Goal: Information Seeking & Learning: Check status

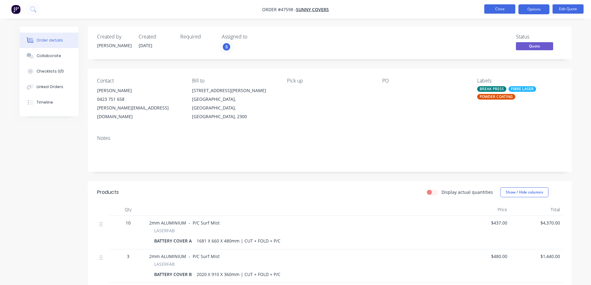
click at [502, 6] on button "Close" at bounding box center [500, 8] width 31 height 9
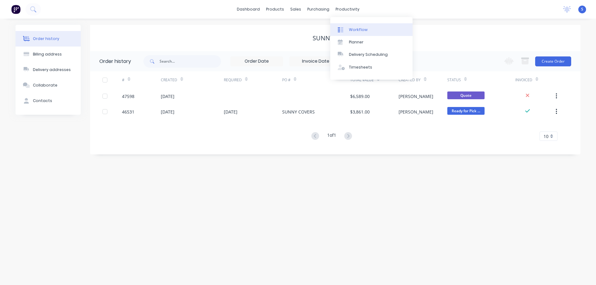
click at [356, 26] on link "Workflow" at bounding box center [371, 29] width 82 height 12
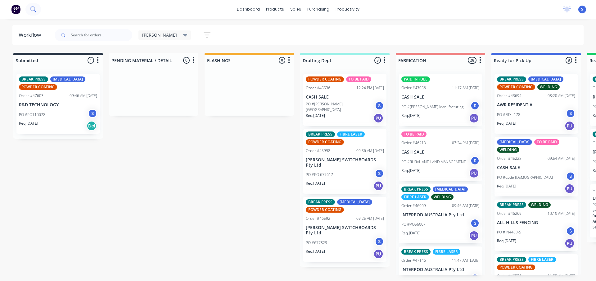
click at [37, 9] on button at bounding box center [33, 9] width 16 height 12
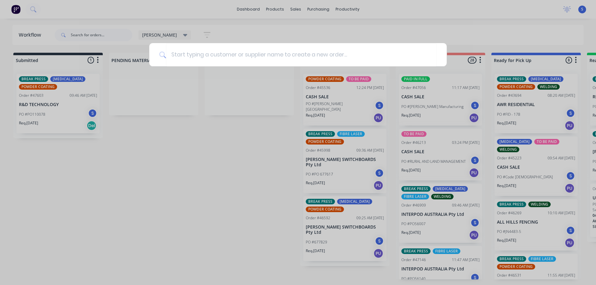
click at [296, 9] on div at bounding box center [298, 142] width 596 height 285
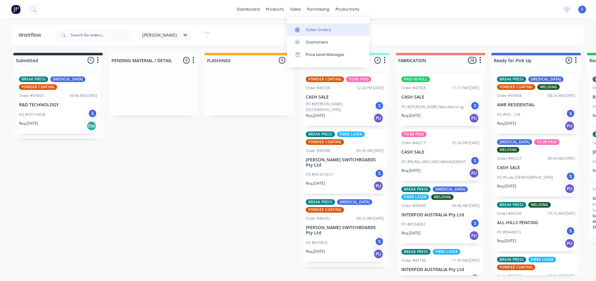
click at [313, 25] on link "Sales Orders" at bounding box center [328, 29] width 82 height 12
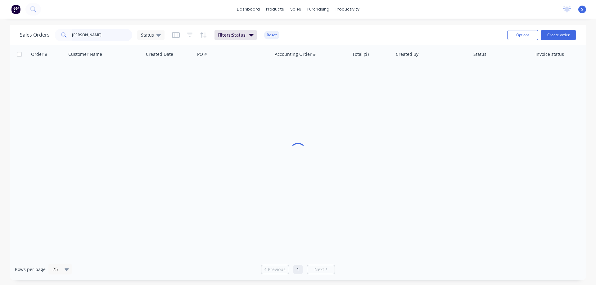
click at [94, 37] on input "[PERSON_NAME]" at bounding box center [102, 35] width 61 height 12
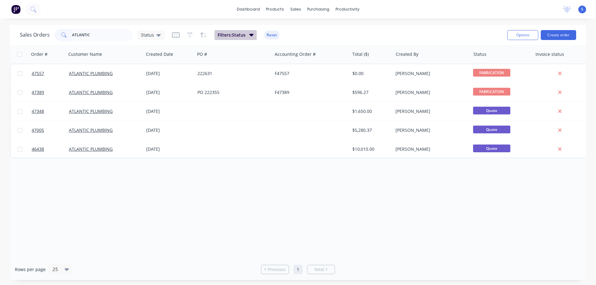
click at [243, 35] on span "Filters: Status" at bounding box center [232, 35] width 28 height 6
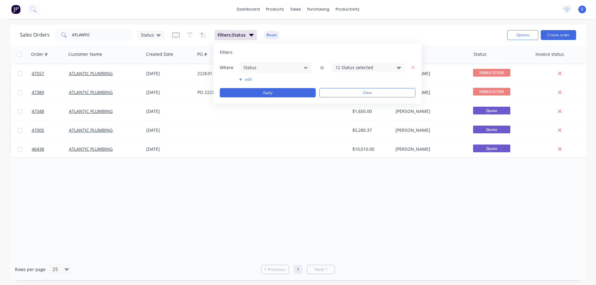
click at [351, 66] on div "12 Status selected" at bounding box center [363, 67] width 56 height 7
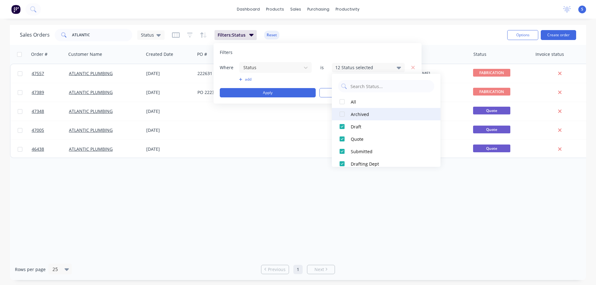
click at [343, 115] on div at bounding box center [342, 114] width 12 height 12
click at [411, 25] on div "Sales Orders ATLANTIC Status Filters: Status Reset Options Create order" at bounding box center [298, 35] width 576 height 20
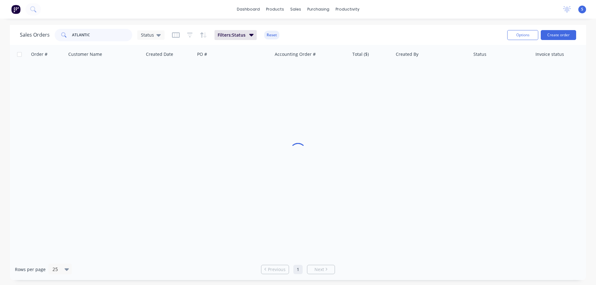
click at [105, 36] on input "ATLANTIC" at bounding box center [102, 35] width 61 height 12
type input "ATLANTIC"
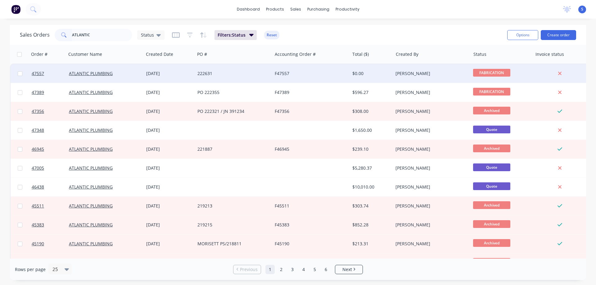
click at [266, 76] on div "222631" at bounding box center [231, 73] width 69 height 6
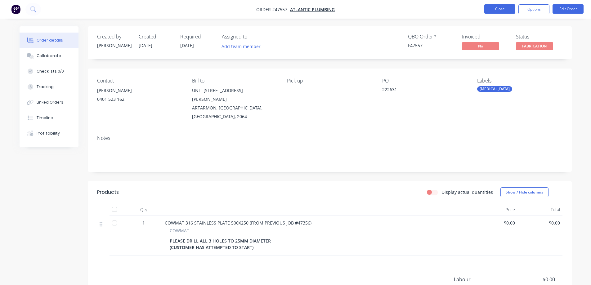
click at [500, 11] on button "Close" at bounding box center [500, 8] width 31 height 9
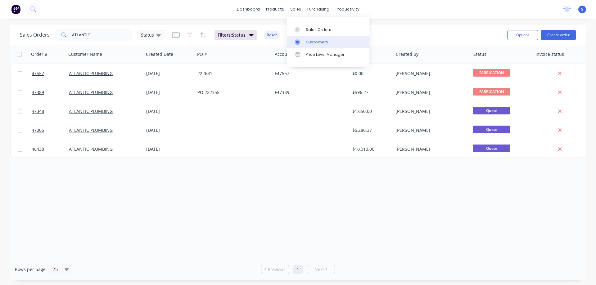
click at [309, 44] on div "Customers" at bounding box center [317, 42] width 22 height 6
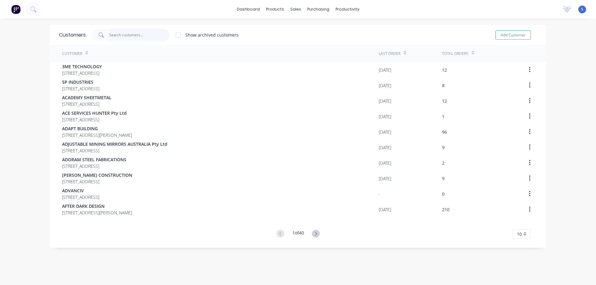
click at [136, 37] on input "text" at bounding box center [139, 35] width 61 height 12
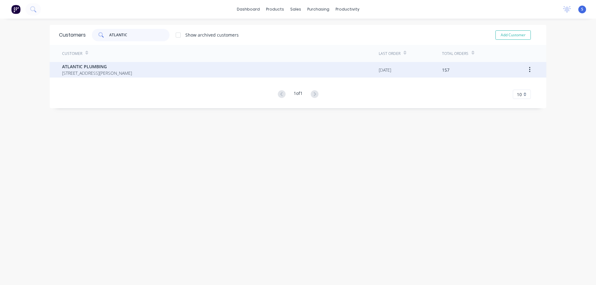
type input "ATLANTIC"
click at [132, 72] on span "[STREET_ADDRESS][PERSON_NAME]" at bounding box center [97, 73] width 70 height 7
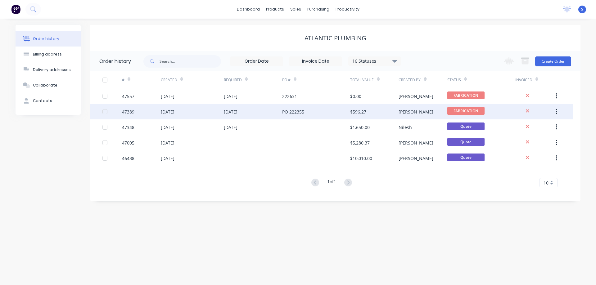
click at [305, 114] on div "PO 222355" at bounding box center [316, 112] width 68 height 16
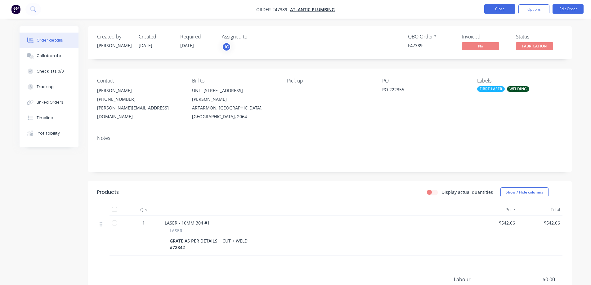
click at [504, 7] on button "Close" at bounding box center [500, 8] width 31 height 9
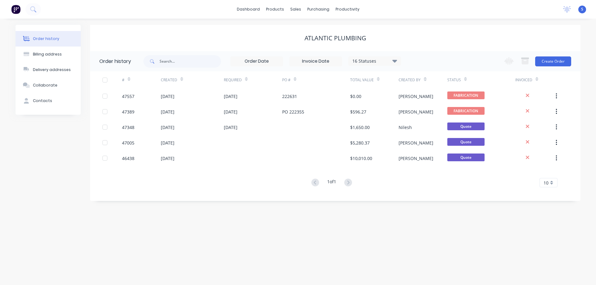
click at [376, 62] on div "16 Statuses" at bounding box center [375, 61] width 52 height 7
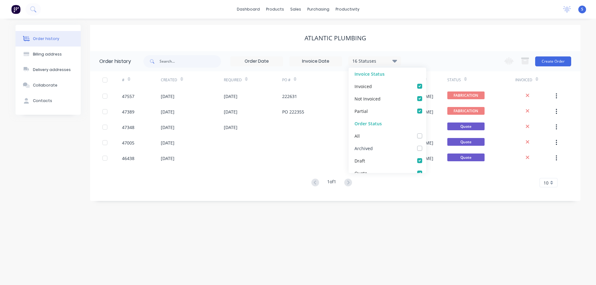
click at [426, 145] on label at bounding box center [426, 145] width 0 height 0
click at [426, 149] on input "checkbox" at bounding box center [428, 148] width 5 height 6
checkbox input "true"
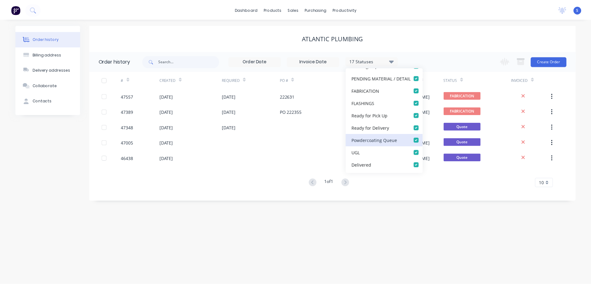
scroll to position [143, 0]
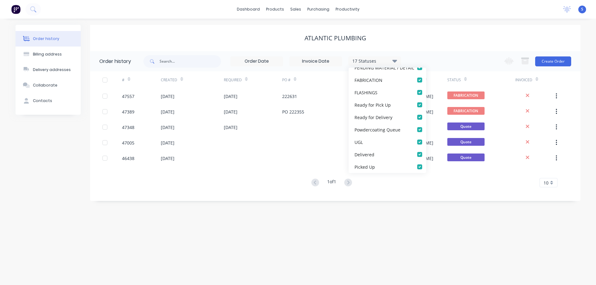
click at [494, 42] on div "ATLANTIC PLUMBING" at bounding box center [335, 38] width 491 height 26
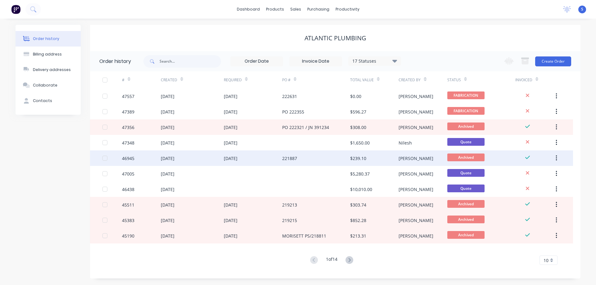
click at [238, 161] on div "[DATE]" at bounding box center [231, 158] width 14 height 7
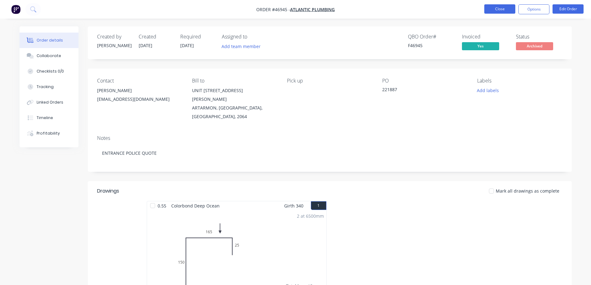
click at [510, 9] on button "Close" at bounding box center [500, 8] width 31 height 9
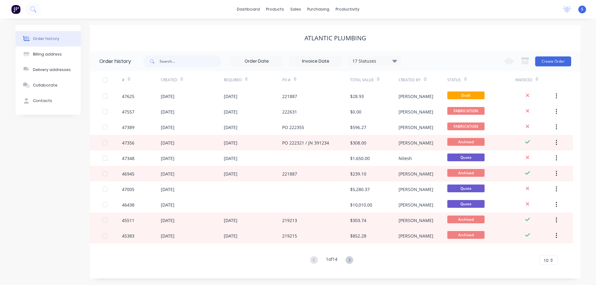
click at [85, 97] on div "Order history Billing address Delivery addresses Collaborate Contacts ATLANTIC …" at bounding box center [298, 152] width 565 height 254
click at [308, 34] on link "Sales Orders" at bounding box center [328, 29] width 82 height 12
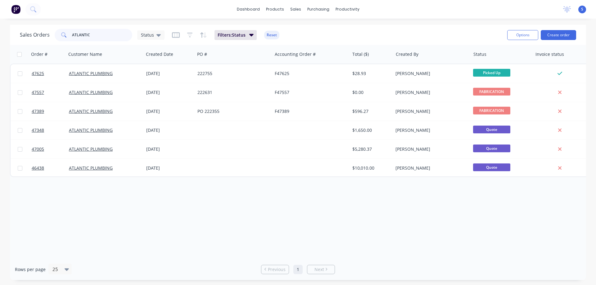
click at [99, 35] on input "ATLANTIC" at bounding box center [102, 35] width 61 height 12
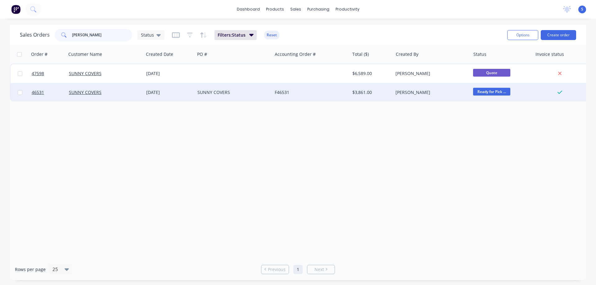
type input "[PERSON_NAME]"
click at [224, 92] on div "SUNNY COVERS" at bounding box center [231, 92] width 69 height 6
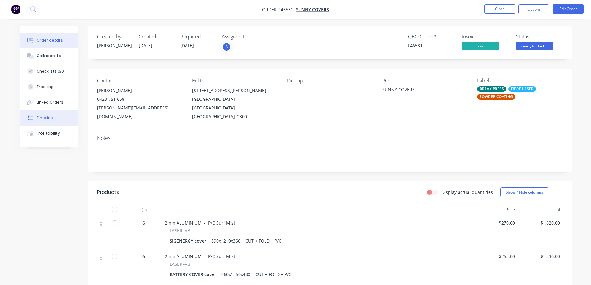
click at [49, 117] on div "Timeline" at bounding box center [45, 118] width 16 height 6
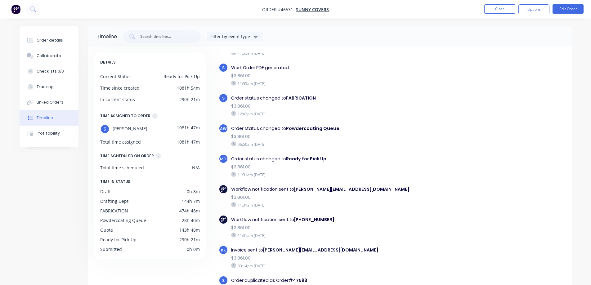
click at [53, 204] on div "Timeline Filter by event type DETAILS Current Status Ready for Pick Up Time sin…" at bounding box center [296, 179] width 553 height 307
click at [501, 8] on button "Close" at bounding box center [500, 8] width 31 height 9
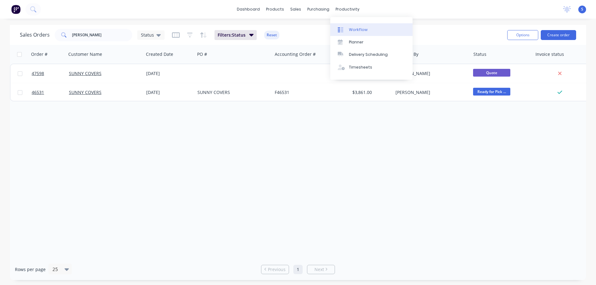
click at [362, 29] on div "Workflow" at bounding box center [358, 30] width 19 height 6
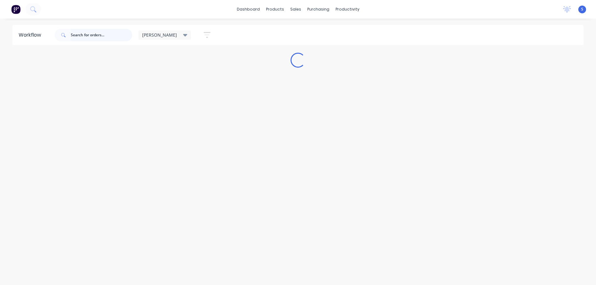
click at [104, 33] on input "text" at bounding box center [101, 35] width 61 height 12
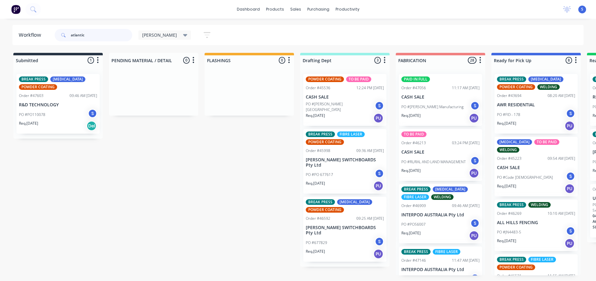
type input "atlantic"
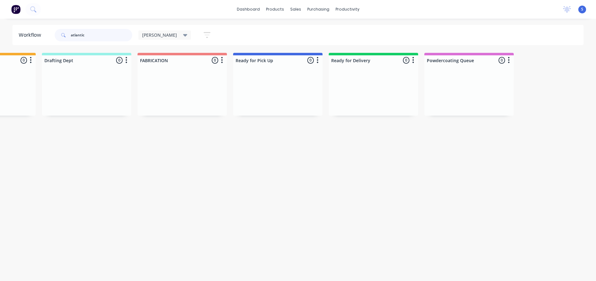
scroll to position [0, 257]
drag, startPoint x: 95, startPoint y: 35, endPoint x: 9, endPoint y: 39, distance: 85.8
click at [14, 38] on header "Workflow atlantic [PERSON_NAME] Save new view None edit [PERSON_NAME] (Default)…" at bounding box center [298, 35] width 572 height 20
click at [307, 32] on div "Sales Orders" at bounding box center [318, 30] width 25 height 6
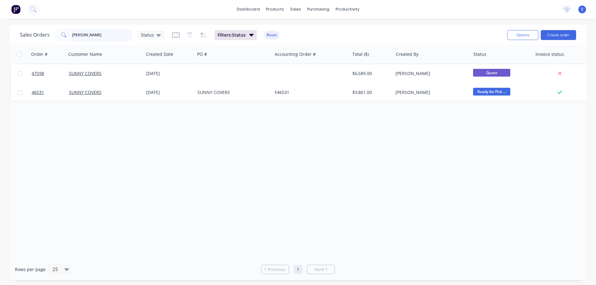
click at [86, 34] on input "[PERSON_NAME]" at bounding box center [102, 35] width 61 height 12
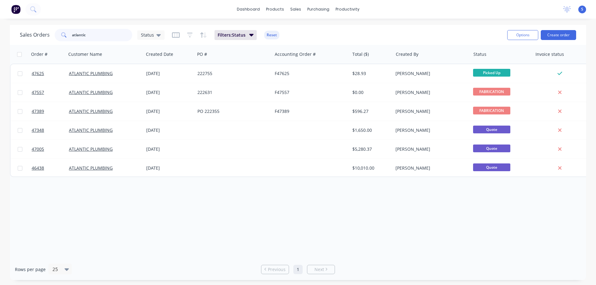
type input "atlantic"
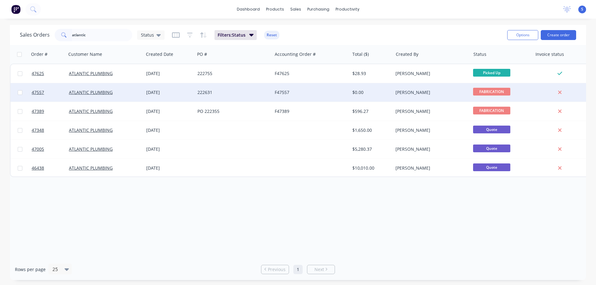
click at [130, 90] on div "ATLANTIC PLUMBING" at bounding box center [103, 92] width 69 height 6
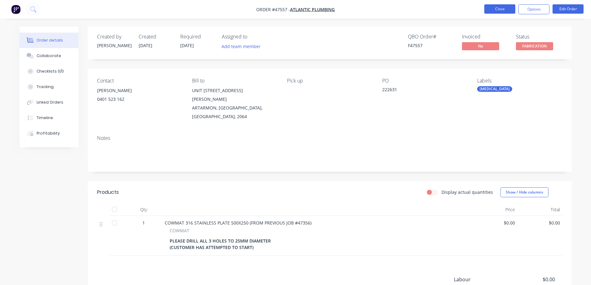
click at [499, 12] on button "Close" at bounding box center [500, 8] width 31 height 9
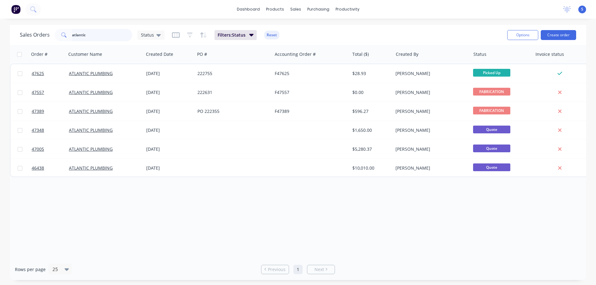
click at [111, 35] on input "atlantic" at bounding box center [102, 35] width 61 height 12
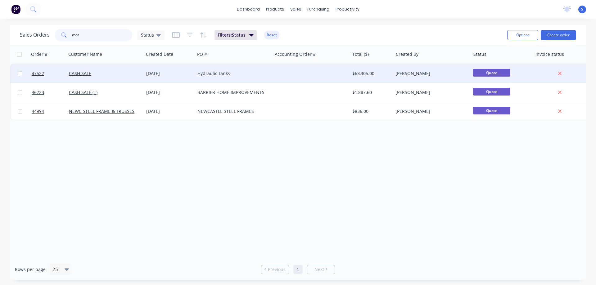
type input "mca"
click at [115, 73] on div "CASH SALE" at bounding box center [103, 73] width 69 height 6
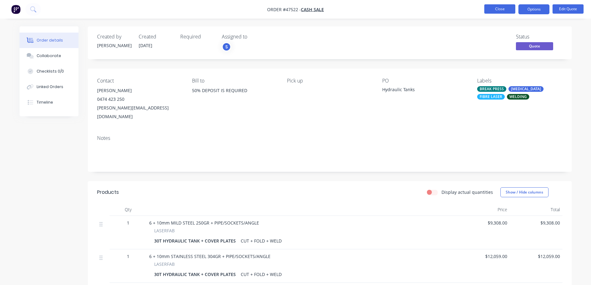
click at [504, 8] on button "Close" at bounding box center [500, 8] width 31 height 9
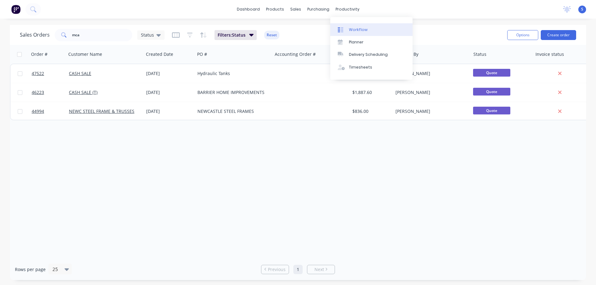
click at [360, 29] on div "Workflow" at bounding box center [358, 30] width 19 height 6
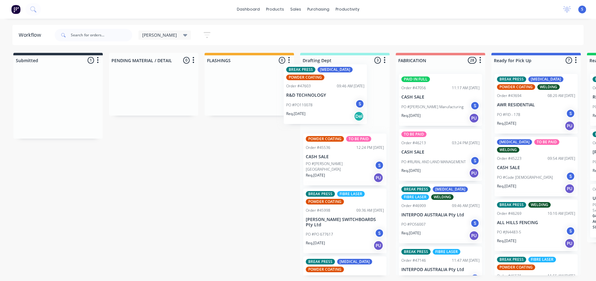
drag, startPoint x: 38, startPoint y: 119, endPoint x: 341, endPoint y: 94, distance: 303.7
click at [341, 94] on div "Submitted 1 Sort By Created date Required date Order number Customer name Most …" at bounding box center [512, 164] width 1035 height 222
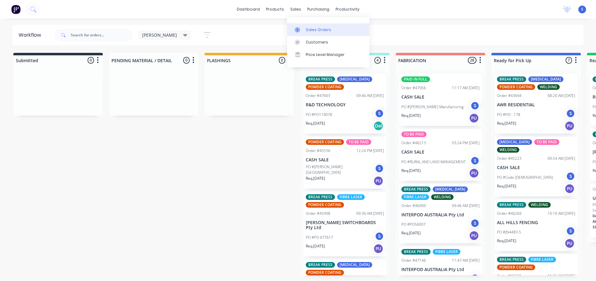
click at [307, 28] on div "Sales Orders" at bounding box center [318, 30] width 25 height 6
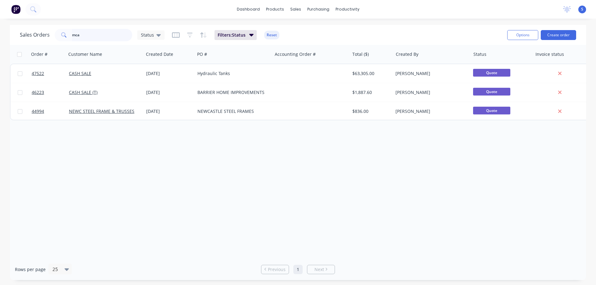
click at [93, 33] on input "mca" at bounding box center [102, 35] width 61 height 12
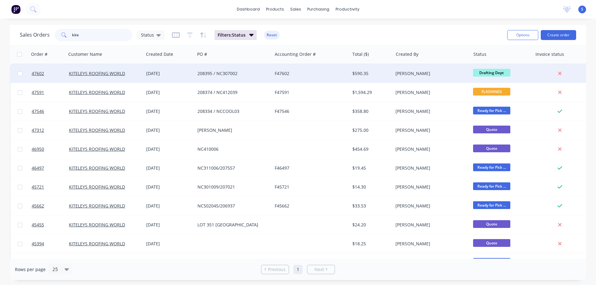
type input "kite"
click at [131, 75] on div "KITELEYS ROOFING WORLD" at bounding box center [103, 73] width 69 height 6
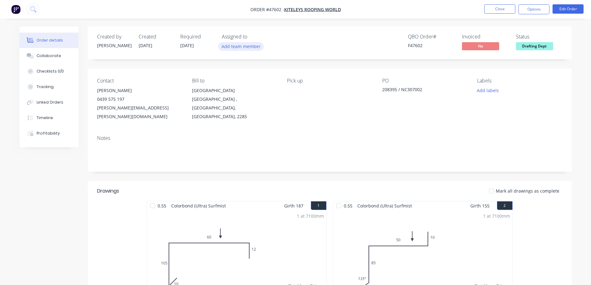
click at [243, 49] on button "Add team member" at bounding box center [241, 46] width 46 height 8
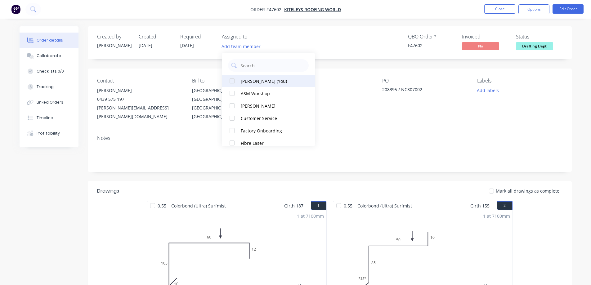
click at [237, 81] on div at bounding box center [232, 81] width 12 height 12
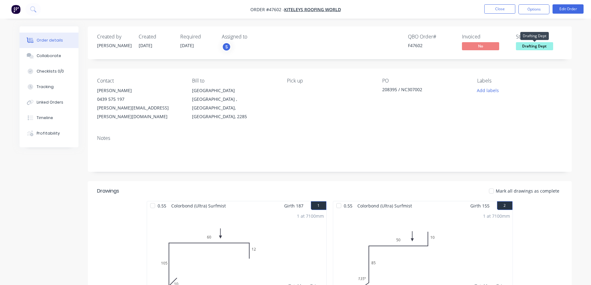
click at [541, 47] on span "Drafting Dept" at bounding box center [534, 46] width 37 height 8
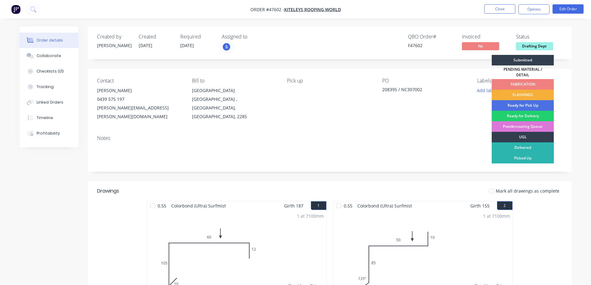
click at [526, 84] on div "FABRICATION" at bounding box center [523, 84] width 62 height 11
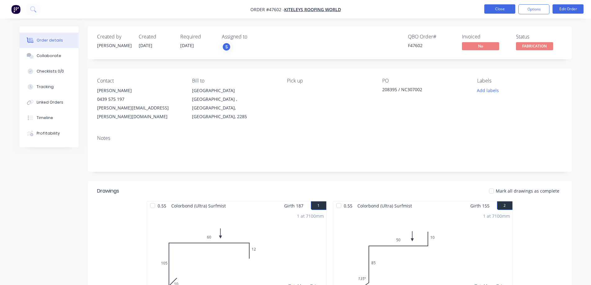
click at [502, 13] on button "Close" at bounding box center [500, 8] width 31 height 9
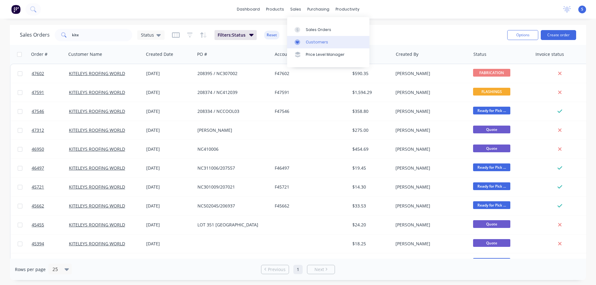
click at [313, 36] on link "Customers" at bounding box center [328, 42] width 82 height 12
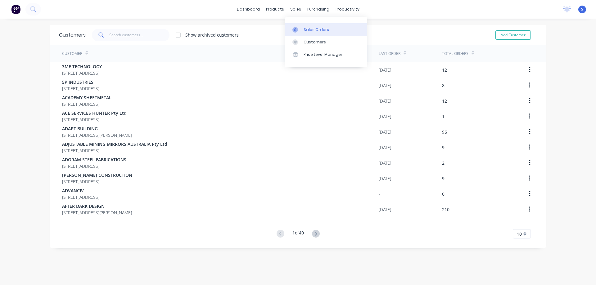
click at [316, 33] on link "Sales Orders" at bounding box center [326, 29] width 82 height 12
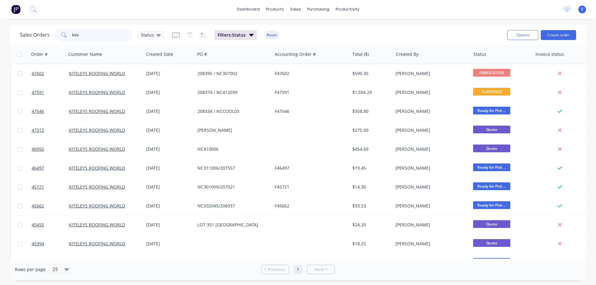
click at [96, 37] on input "kite" at bounding box center [102, 35] width 61 height 12
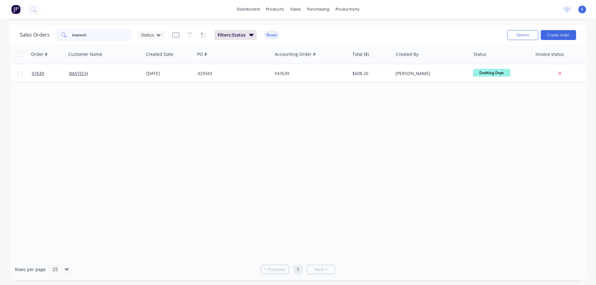
type input "imatech"
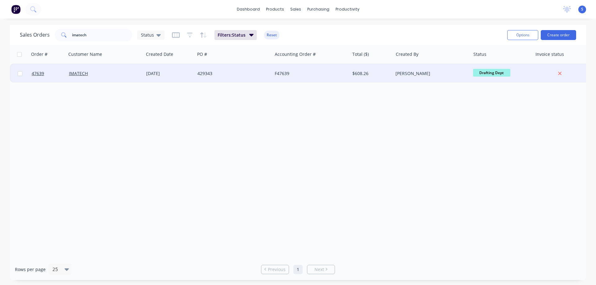
click at [91, 73] on div "IMATECH" at bounding box center [103, 73] width 69 height 6
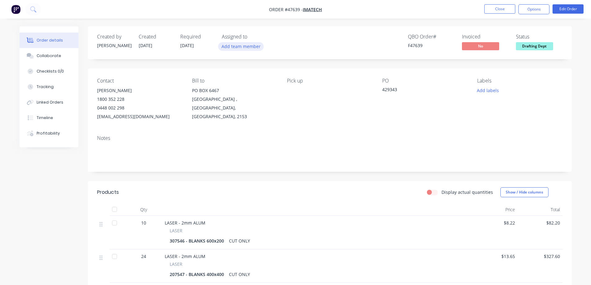
click at [247, 48] on button "Add team member" at bounding box center [241, 46] width 46 height 8
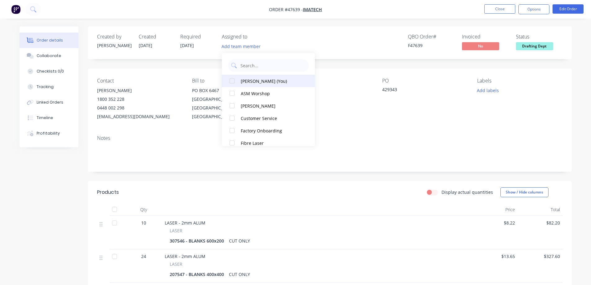
click at [242, 80] on div "[PERSON_NAME] (You)" at bounding box center [272, 81] width 62 height 7
click at [501, 8] on button "Close" at bounding box center [500, 8] width 31 height 9
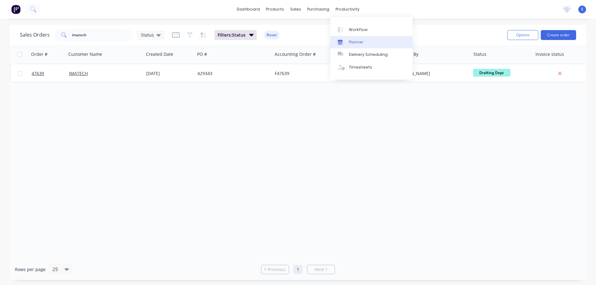
click at [351, 36] on link "Planner" at bounding box center [371, 42] width 82 height 12
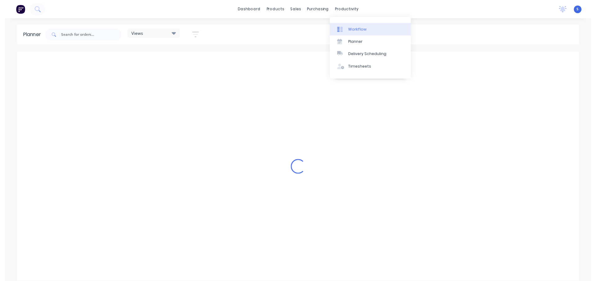
scroll to position [0, 1491]
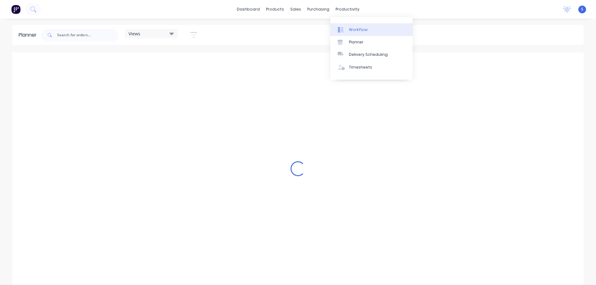
click at [352, 32] on div "Workflow" at bounding box center [358, 30] width 19 height 6
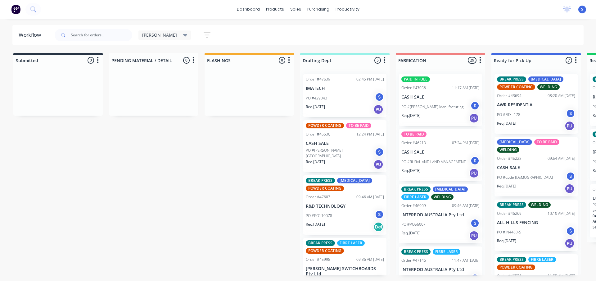
click at [165, 31] on div "[PERSON_NAME]" at bounding box center [164, 34] width 53 height 9
click at [153, 83] on button "None" at bounding box center [176, 81] width 66 height 7
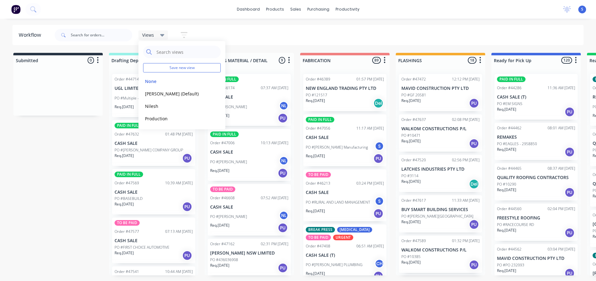
click at [333, 34] on div "Views Save new view None edit [PERSON_NAME] (Default) edit Nilesh edit Producti…" at bounding box center [318, 35] width 531 height 19
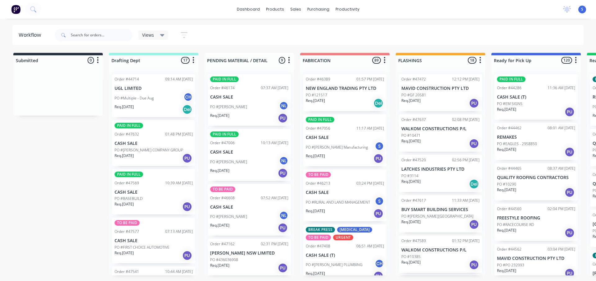
click at [147, 151] on p "PO #[PERSON_NAME] COMPANY GROUP" at bounding box center [149, 150] width 69 height 6
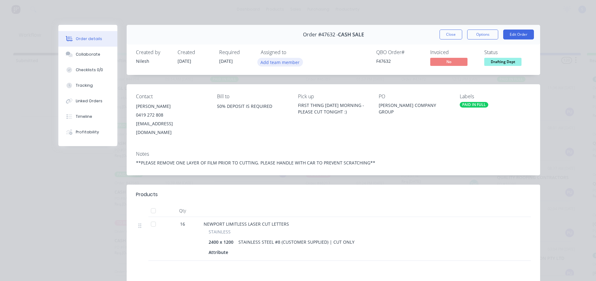
click at [286, 61] on button "Add team member" at bounding box center [280, 62] width 46 height 8
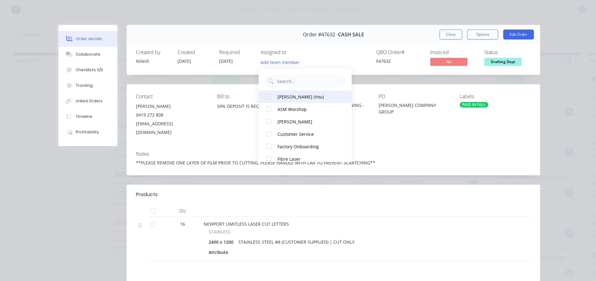
click at [268, 94] on div at bounding box center [269, 96] width 12 height 12
click at [269, 97] on div at bounding box center [269, 96] width 12 height 12
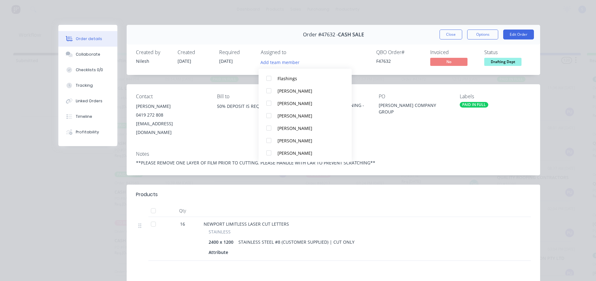
scroll to position [118, 0]
click at [272, 143] on div at bounding box center [269, 140] width 12 height 12
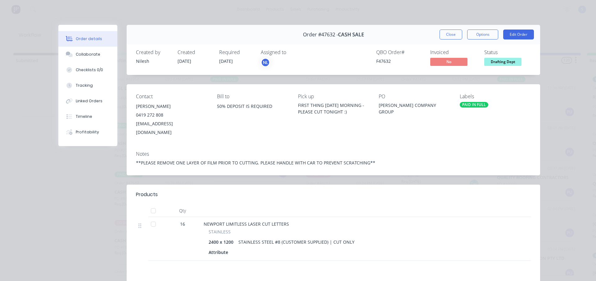
click at [512, 63] on span "Drafting Dept" at bounding box center [502, 62] width 37 height 8
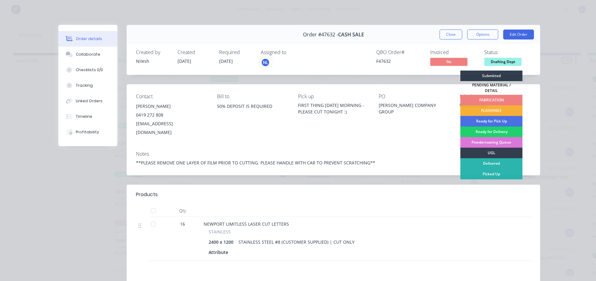
click at [488, 97] on div "FABRICATION" at bounding box center [491, 100] width 62 height 11
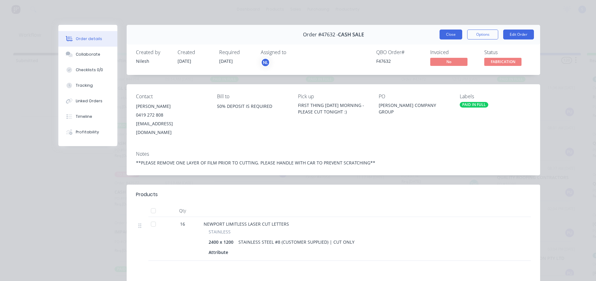
click at [442, 33] on button "Close" at bounding box center [451, 34] width 23 height 10
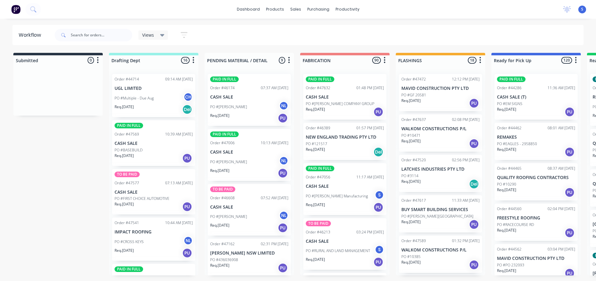
click at [143, 146] on div "PAID IN FULL Order #47569 10:39 AM [DATE] CASH SALE PO #BASEBUILD Req. [DATE] PU" at bounding box center [153, 143] width 83 height 46
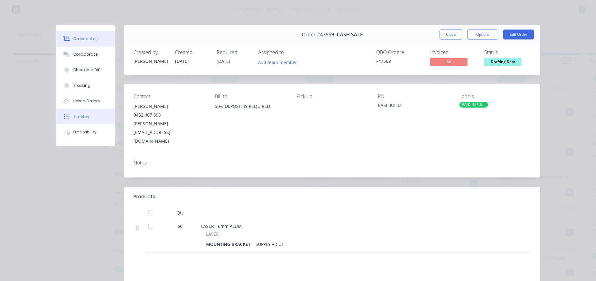
click at [74, 115] on div "Timeline" at bounding box center [81, 117] width 16 height 6
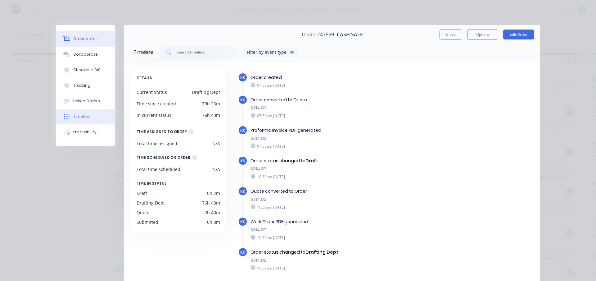
click at [75, 37] on div "Order details" at bounding box center [86, 39] width 26 height 6
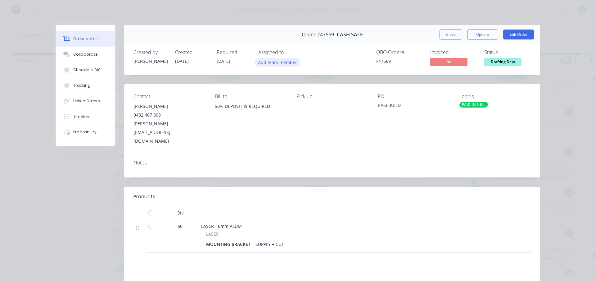
click at [279, 64] on button "Add team member" at bounding box center [278, 62] width 46 height 8
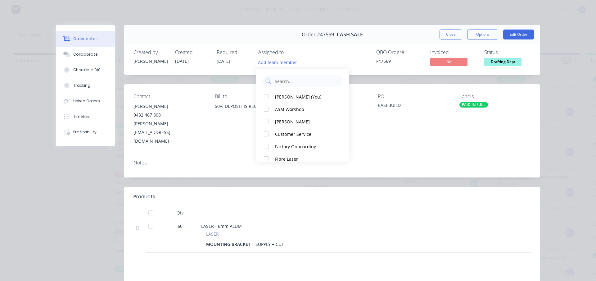
click at [332, 57] on div "QBO Order # F47569 Invoiced No Status Drafting Dept" at bounding box center [425, 58] width 210 height 18
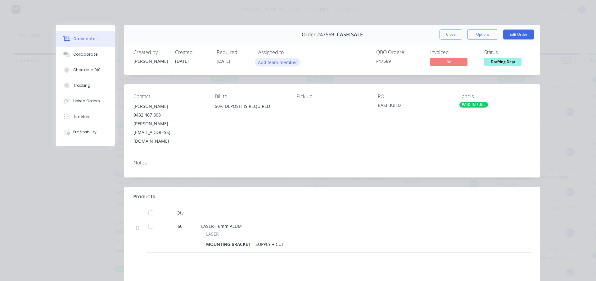
click at [283, 58] on button "Add team member" at bounding box center [278, 62] width 46 height 8
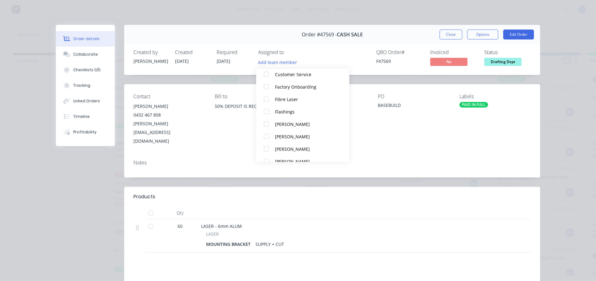
scroll to position [118, 0]
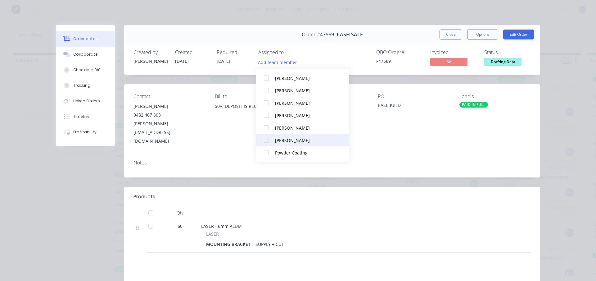
click at [265, 139] on div at bounding box center [266, 140] width 12 height 12
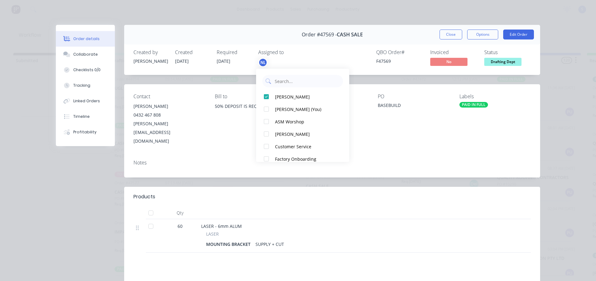
click at [403, 136] on div "Contact [PERSON_NAME] 0432 467 808 [PERSON_NAME][EMAIL_ADDRESS][DOMAIN_NAME] Bi…" at bounding box center [332, 119] width 416 height 70
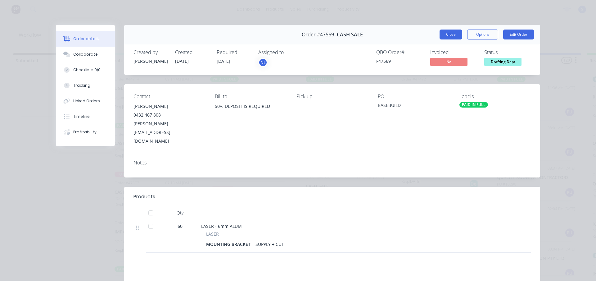
click at [446, 33] on button "Close" at bounding box center [451, 34] width 23 height 10
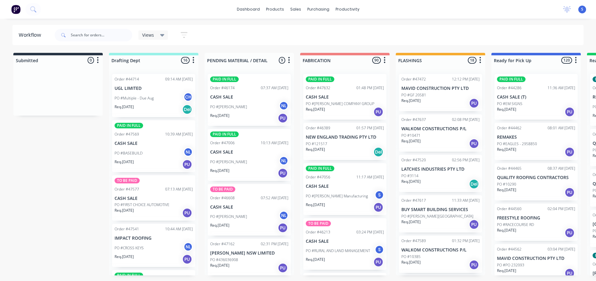
click at [155, 201] on div "TO BE PAID Order #47577 07:13 AM [DATE] CASH SALE PO #FIRST CHOICE AUTOMOTIVE R…" at bounding box center [153, 198] width 83 height 46
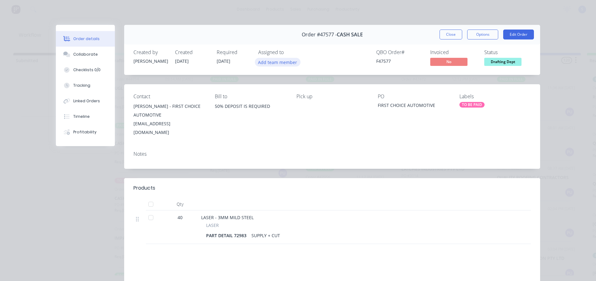
click at [281, 60] on button "Add team member" at bounding box center [278, 62] width 46 height 8
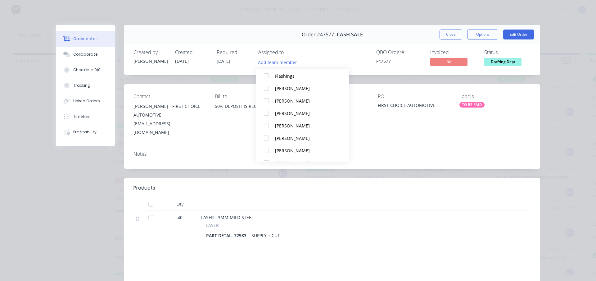
scroll to position [118, 0]
click at [267, 138] on div at bounding box center [266, 140] width 12 height 12
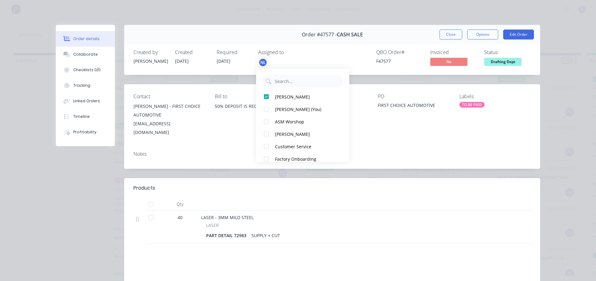
click at [400, 29] on div "Order #47577 - CASH SALE Close Options Edit Order" at bounding box center [332, 35] width 416 height 20
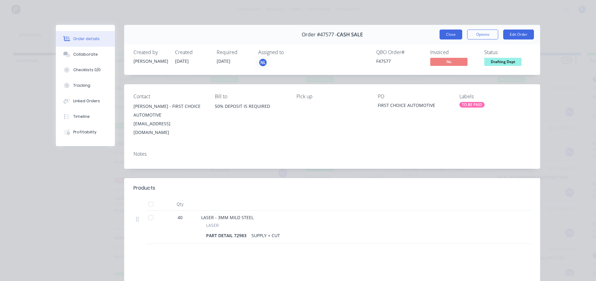
click at [449, 37] on button "Close" at bounding box center [451, 34] width 23 height 10
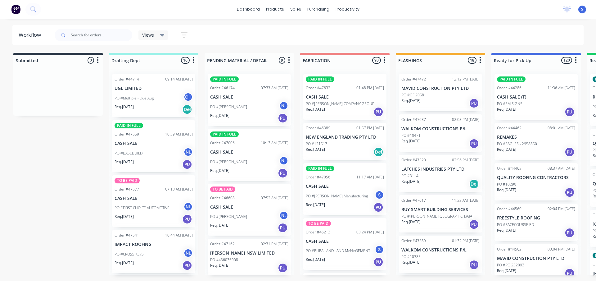
click at [47, 190] on div "Submitted 0 Sort By Created date Required date Order number Customer name Most …" at bounding box center [512, 164] width 1035 height 222
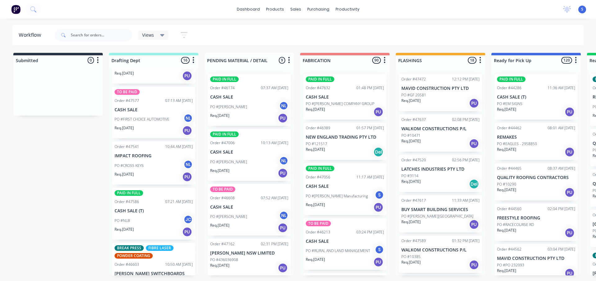
scroll to position [124, 0]
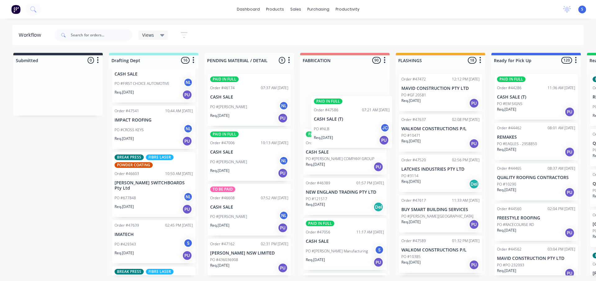
drag, startPoint x: 132, startPoint y: 182, endPoint x: 335, endPoint y: 126, distance: 210.1
click at [335, 126] on div "Submitted 0 Sort By Created date Required date Order number Customer name Most …" at bounding box center [512, 164] width 1035 height 222
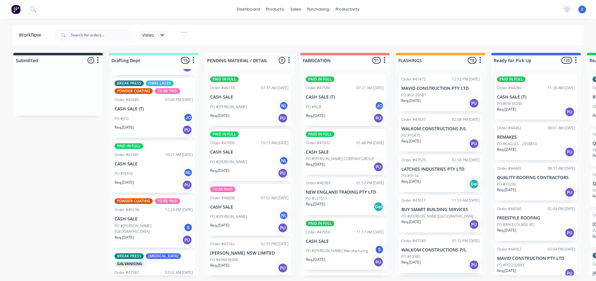
scroll to position [435, 0]
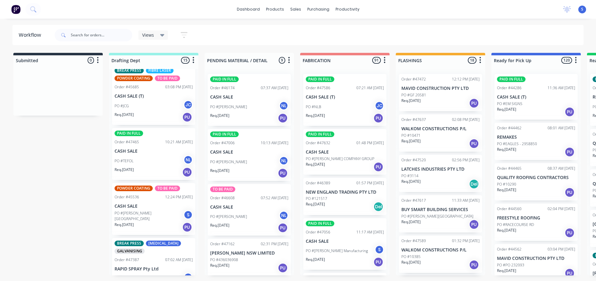
click at [148, 167] on div "Req. [DATE] PU" at bounding box center [154, 172] width 78 height 11
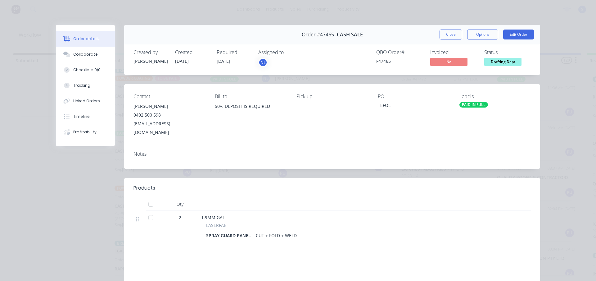
click at [264, 62] on div "NL" at bounding box center [262, 62] width 9 height 9
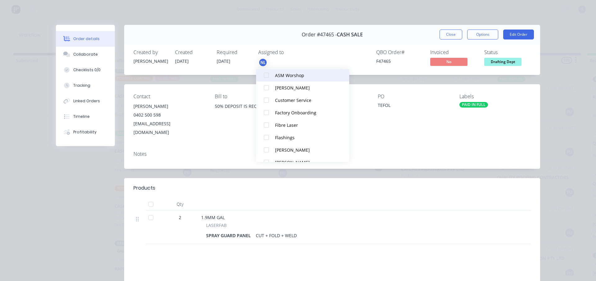
scroll to position [12, 0]
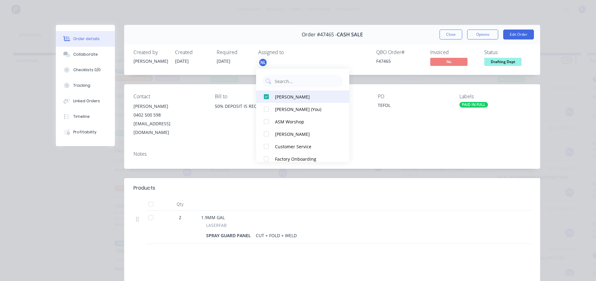
click at [266, 94] on div at bounding box center [266, 96] width 12 height 12
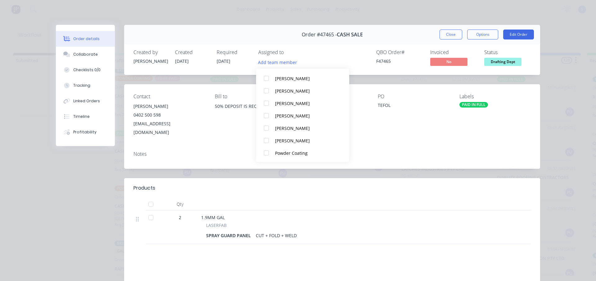
scroll to position [118, 0]
click at [267, 92] on div at bounding box center [266, 90] width 12 height 12
click at [446, 37] on button "Close" at bounding box center [451, 34] width 23 height 10
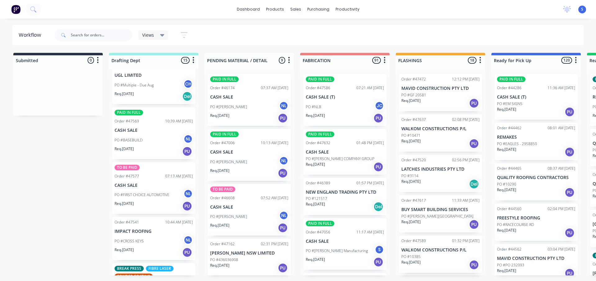
scroll to position [0, 0]
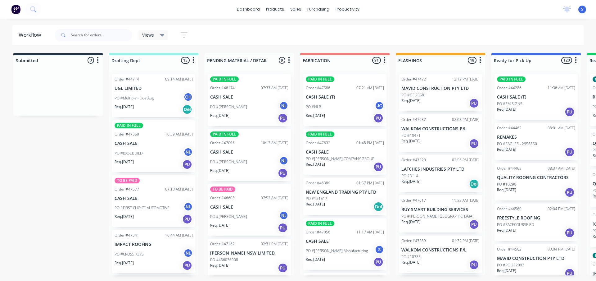
click at [70, 190] on div "Submitted 0 Sort By Created date Required date Order number Customer name Most …" at bounding box center [512, 164] width 1035 height 222
click at [48, 149] on div "Submitted 0 Sort By Created date Required date Order number Customer name Most …" at bounding box center [512, 164] width 1035 height 222
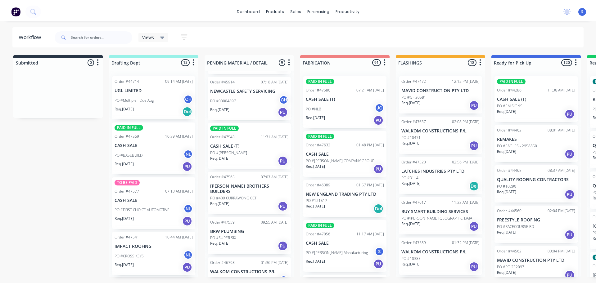
scroll to position [217, 0]
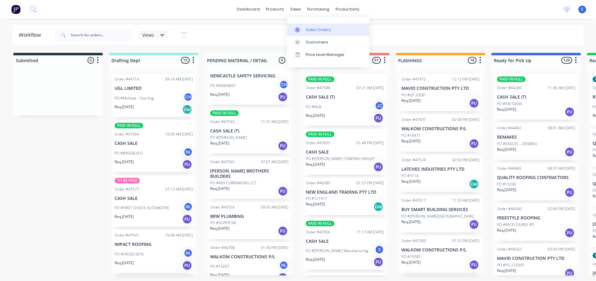
click at [304, 27] on link "Sales Orders" at bounding box center [328, 29] width 82 height 12
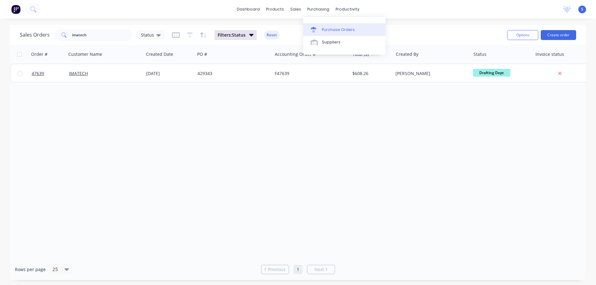
click at [338, 29] on div "Purchase Orders" at bounding box center [338, 30] width 33 height 6
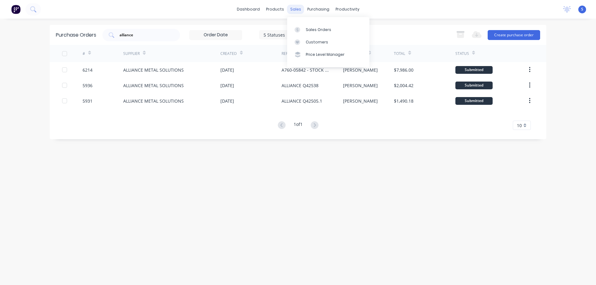
click at [297, 10] on div "sales" at bounding box center [295, 9] width 17 height 9
click at [314, 30] on div "Sales Orders" at bounding box center [318, 30] width 25 height 6
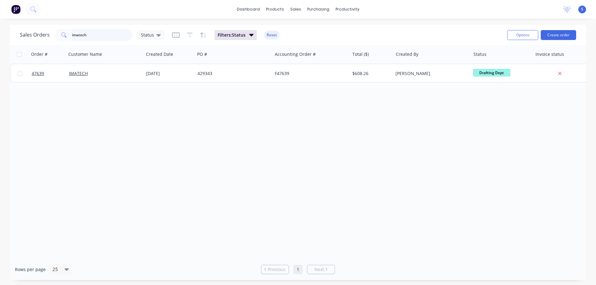
click at [102, 39] on input "imatech" at bounding box center [102, 35] width 61 height 12
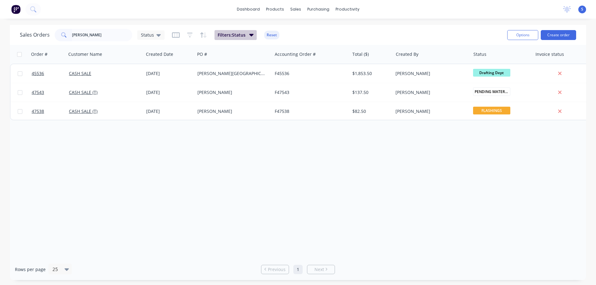
click at [250, 36] on icon "button" at bounding box center [251, 34] width 4 height 7
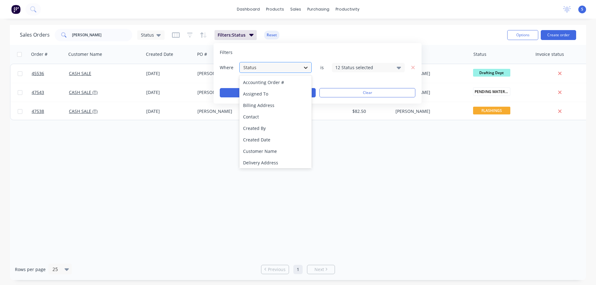
click at [309, 67] on icon at bounding box center [306, 68] width 6 height 6
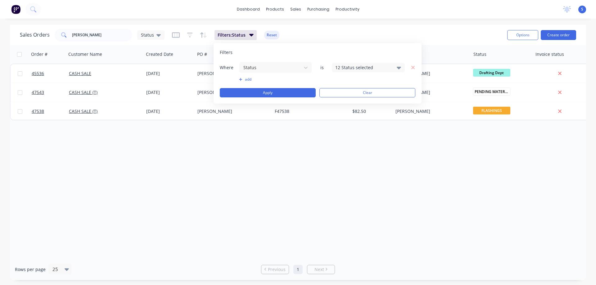
click at [357, 67] on div "12 Status selected" at bounding box center [363, 67] width 56 height 7
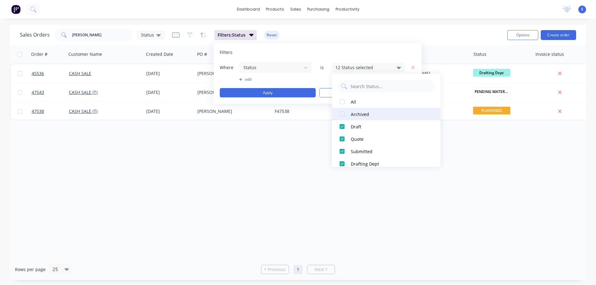
click at [358, 114] on div "Archived" at bounding box center [388, 114] width 75 height 7
click at [457, 36] on div "Sales Orders leigh Status Filters: Status Reset" at bounding box center [261, 34] width 482 height 15
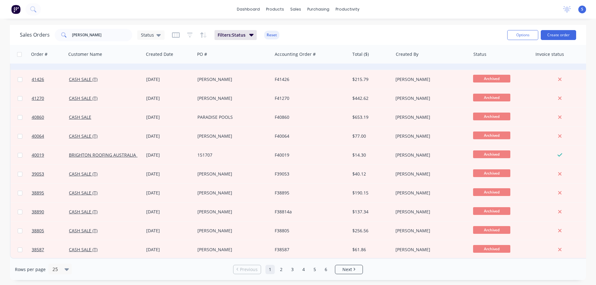
scroll to position [281, 0]
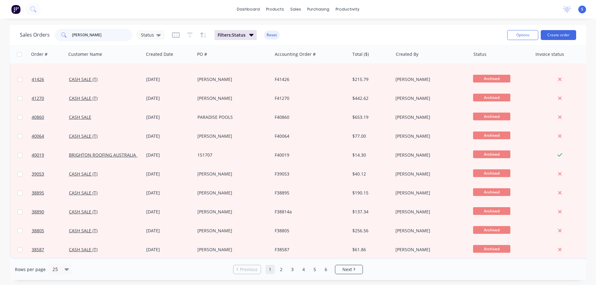
click at [108, 37] on input "[PERSON_NAME]" at bounding box center [102, 35] width 61 height 12
click at [291, 269] on link "2" at bounding box center [292, 269] width 9 height 9
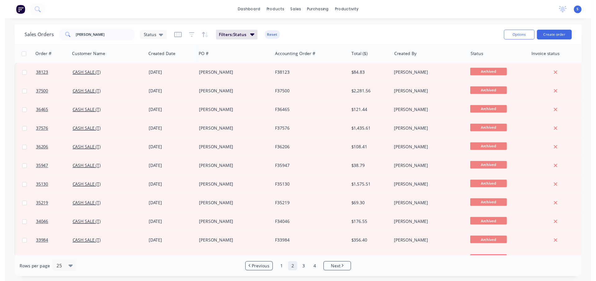
scroll to position [0, 0]
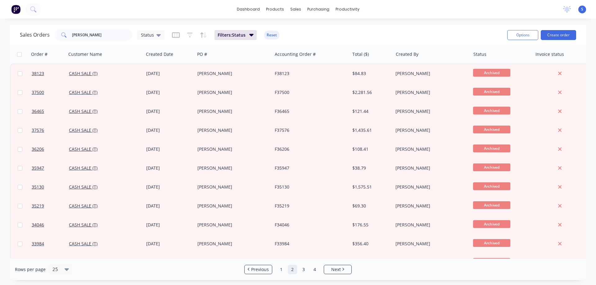
click at [77, 20] on div "dashboard products sales purchasing productivity dashboard products Product Cat…" at bounding box center [298, 142] width 596 height 285
click at [105, 35] on input "[PERSON_NAME]" at bounding box center [102, 35] width 61 height 12
type input "l"
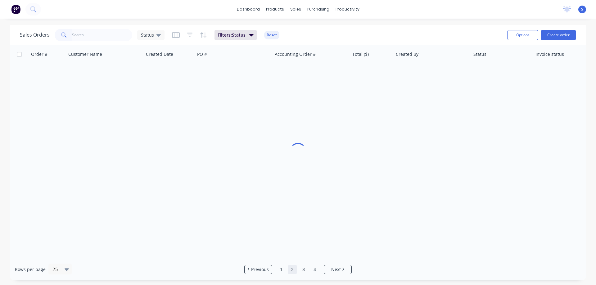
click at [98, 24] on div "dashboard products sales purchasing productivity dashboard products Product Cat…" at bounding box center [298, 142] width 596 height 285
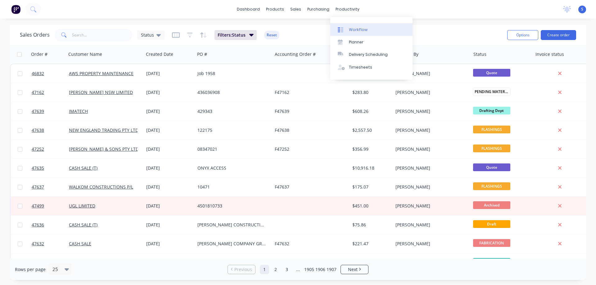
click at [359, 29] on div "Workflow" at bounding box center [358, 30] width 19 height 6
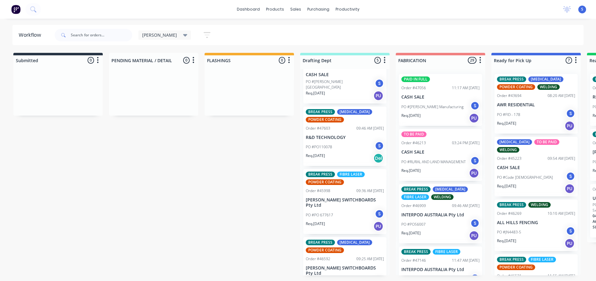
scroll to position [85, 0]
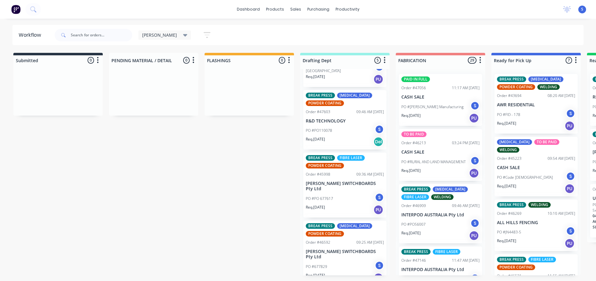
click at [315, 132] on p "PO #PO110078" at bounding box center [319, 131] width 26 height 6
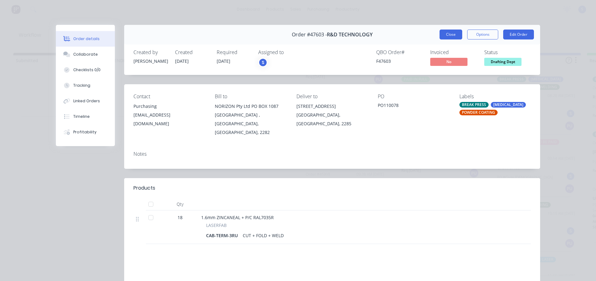
click at [444, 35] on button "Close" at bounding box center [451, 34] width 23 height 10
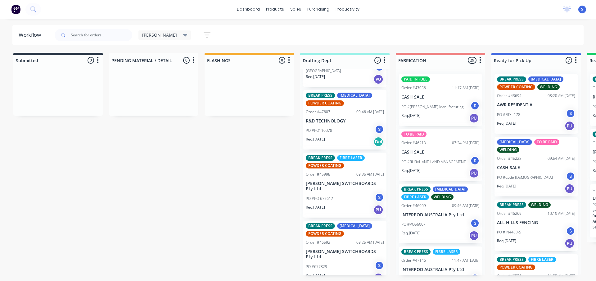
click at [337, 205] on div "Req. [DATE] PU" at bounding box center [345, 209] width 78 height 11
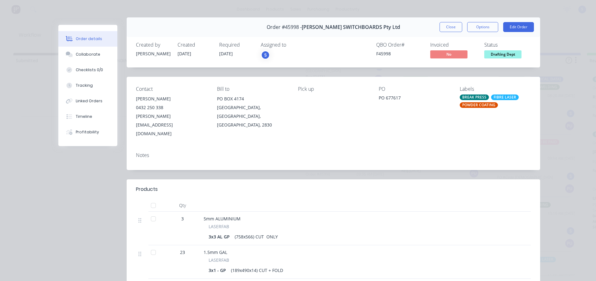
scroll to position [0, 0]
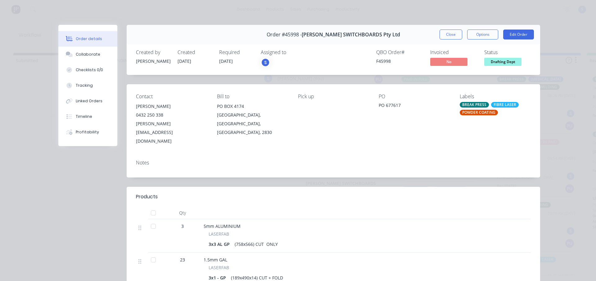
click at [262, 62] on div "S" at bounding box center [265, 62] width 9 height 9
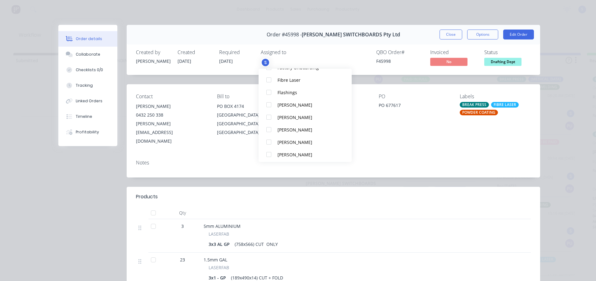
scroll to position [93, 0]
click at [269, 116] on div at bounding box center [269, 115] width 12 height 12
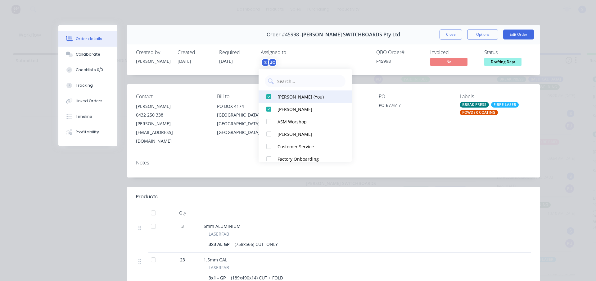
click at [269, 98] on div at bounding box center [269, 96] width 12 height 12
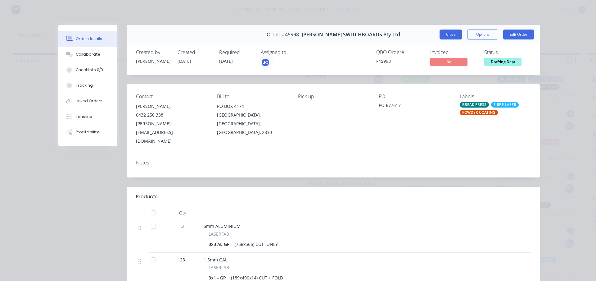
click at [454, 33] on button "Close" at bounding box center [451, 34] width 23 height 10
